Goal: Information Seeking & Learning: Learn about a topic

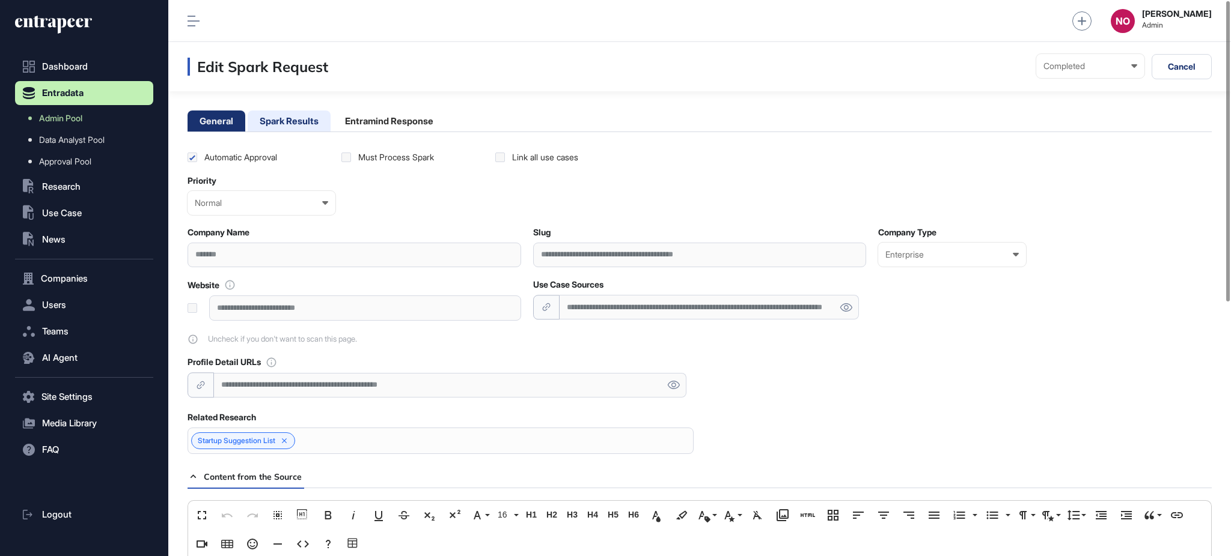
click at [284, 118] on li "Spark Results" at bounding box center [289, 121] width 83 height 21
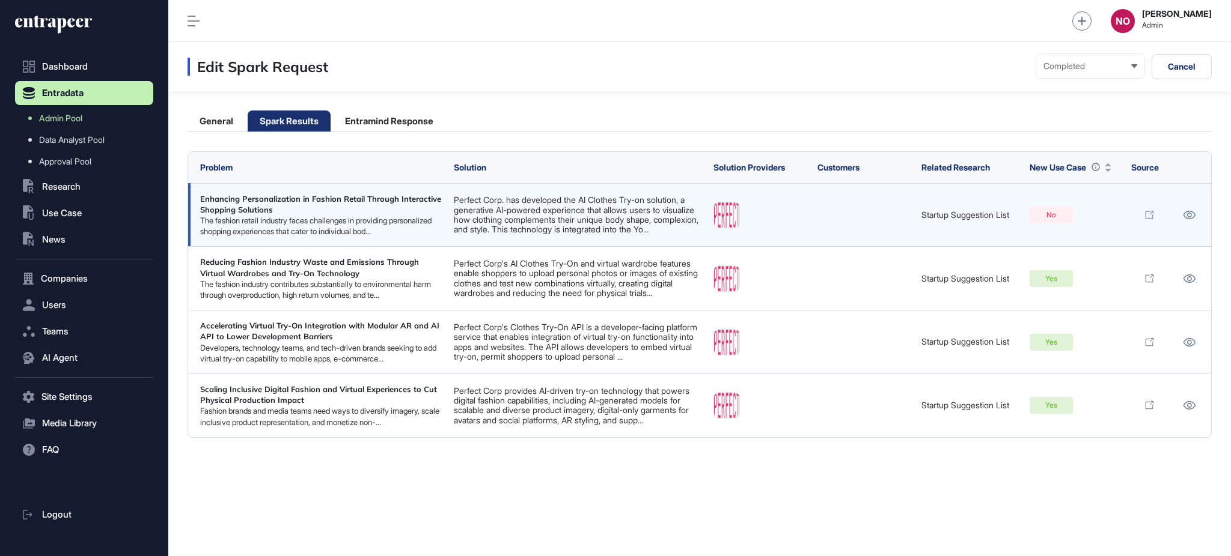
click at [606, 224] on link "Perfect Corp. has developed the AI Clothes Try-on solution, a generative AI-pow…" at bounding box center [576, 215] width 245 height 40
click at [534, 278] on link "Perfect Corp's AI Clothes Try-On and virtual wardrobe features enable shoppers …" at bounding box center [576, 278] width 244 height 40
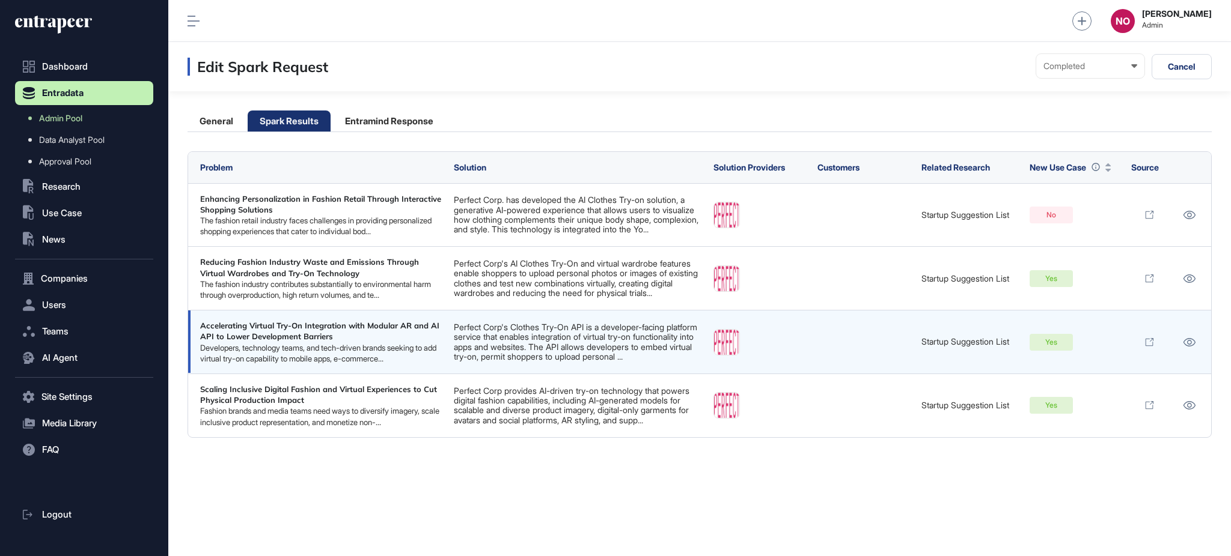
click at [533, 344] on link "Perfect Corp's Clothes Try-On API is a developer-facing platform service that e…" at bounding box center [575, 342] width 243 height 40
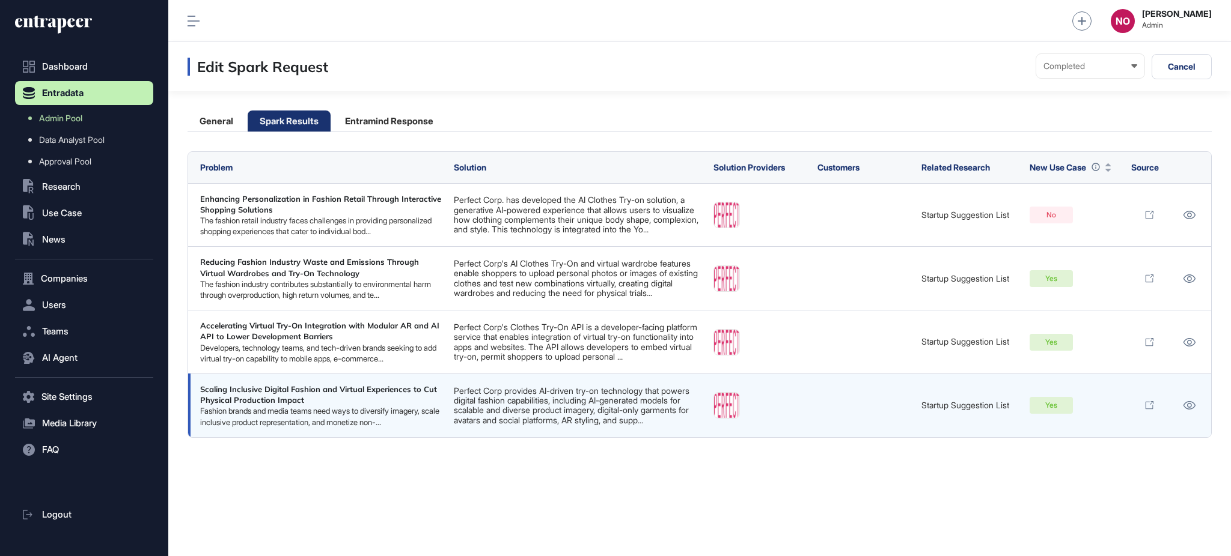
click at [569, 425] on link "Perfect Corp provides AI-driven try-on technology that powers digital fashion c…" at bounding box center [572, 406] width 236 height 40
